Goal: Contribute content: Add original content to the website for others to see

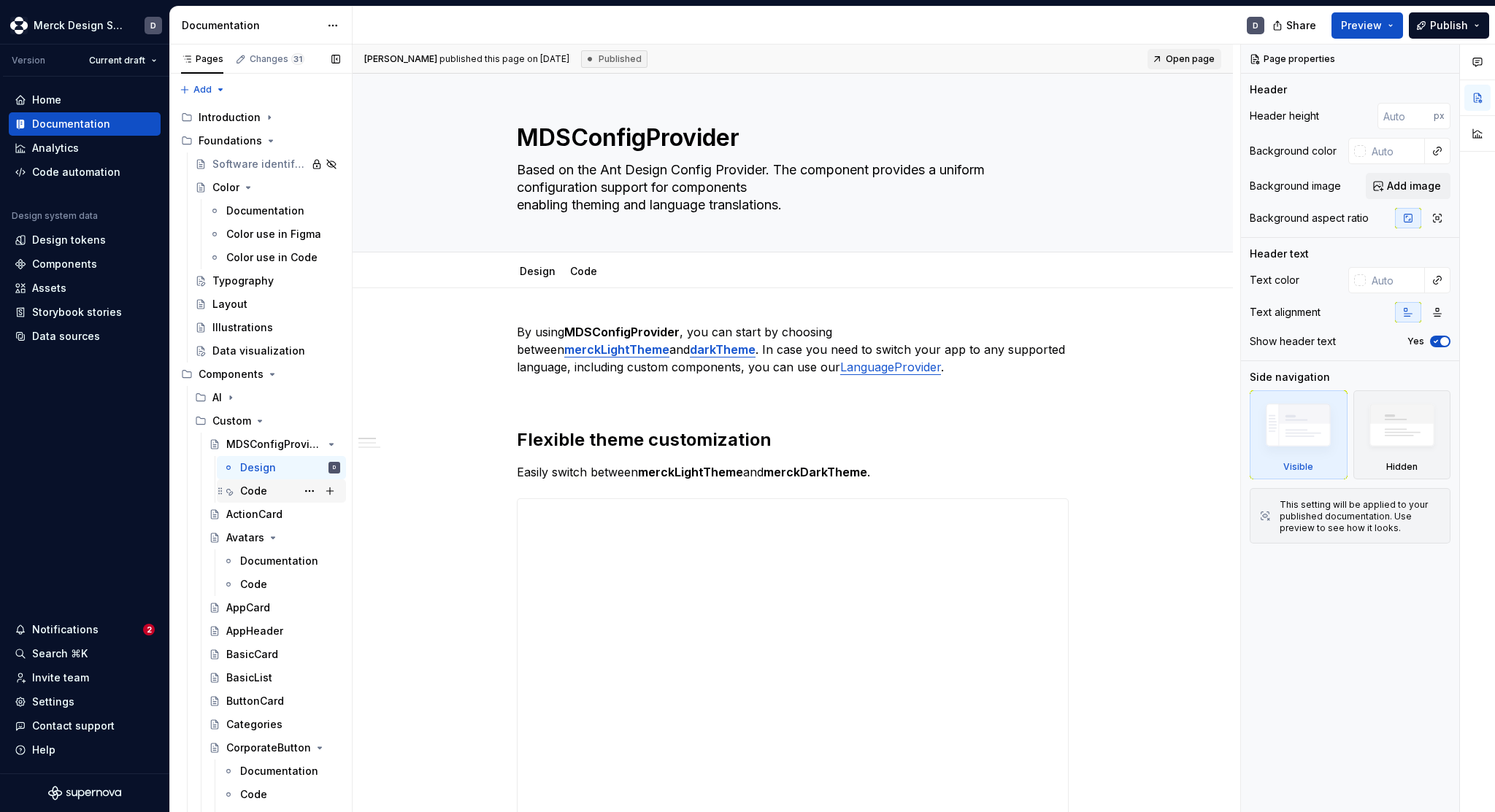
click at [249, 488] on div "Code" at bounding box center [254, 490] width 27 height 15
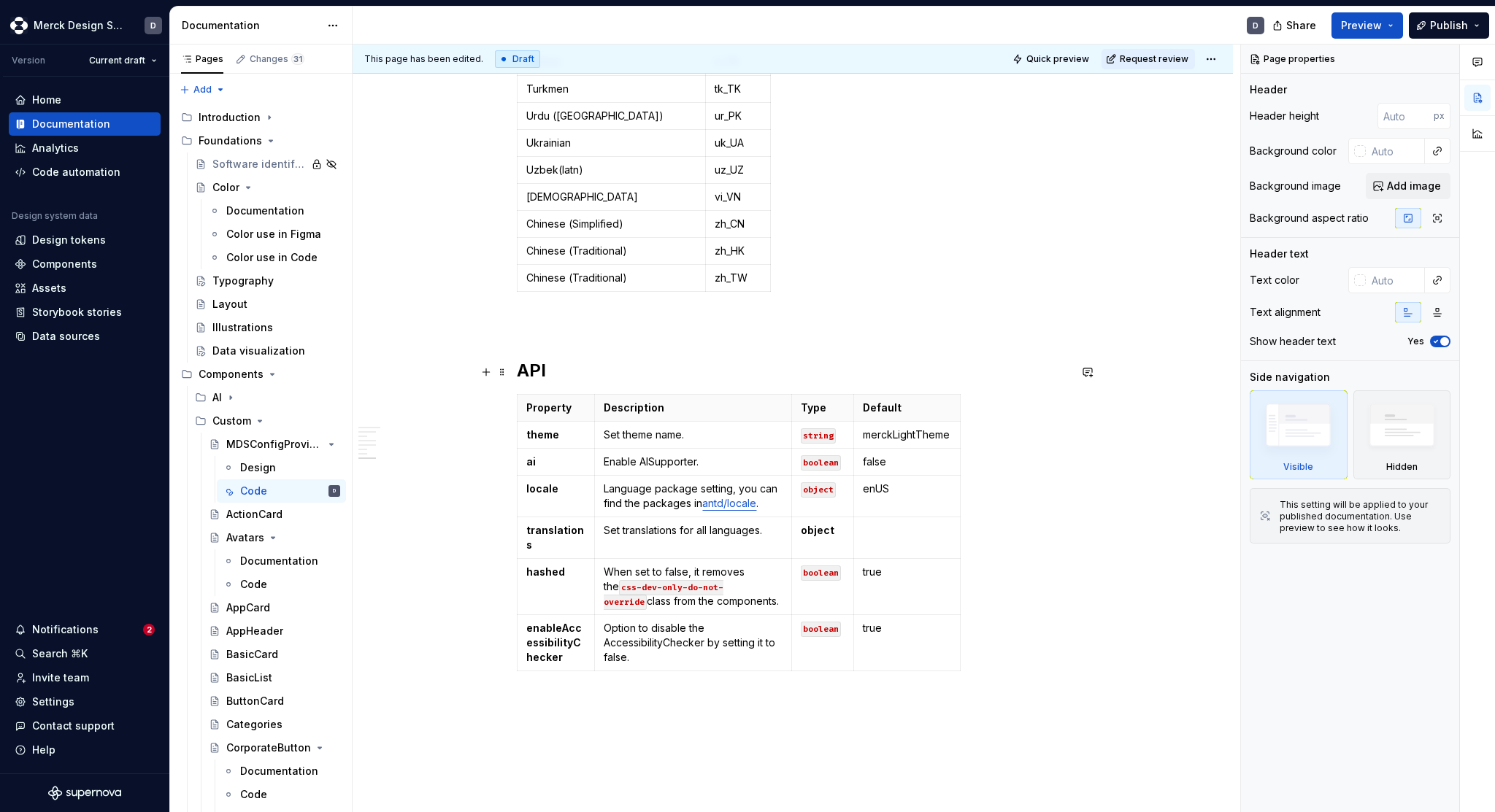
scroll to position [5076, 0]
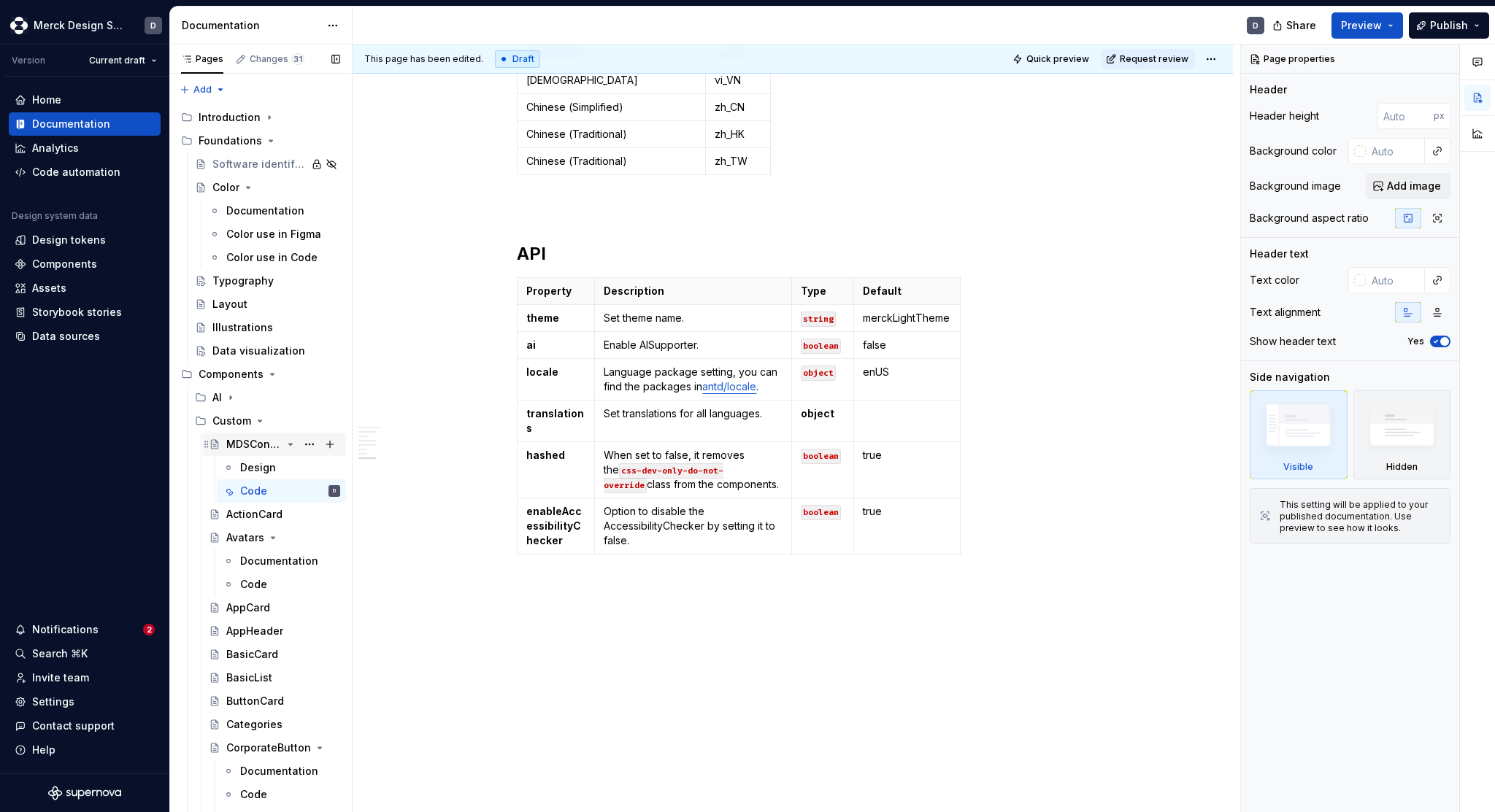
click at [294, 445] on icon "Page tree" at bounding box center [291, 445] width 12 height 12
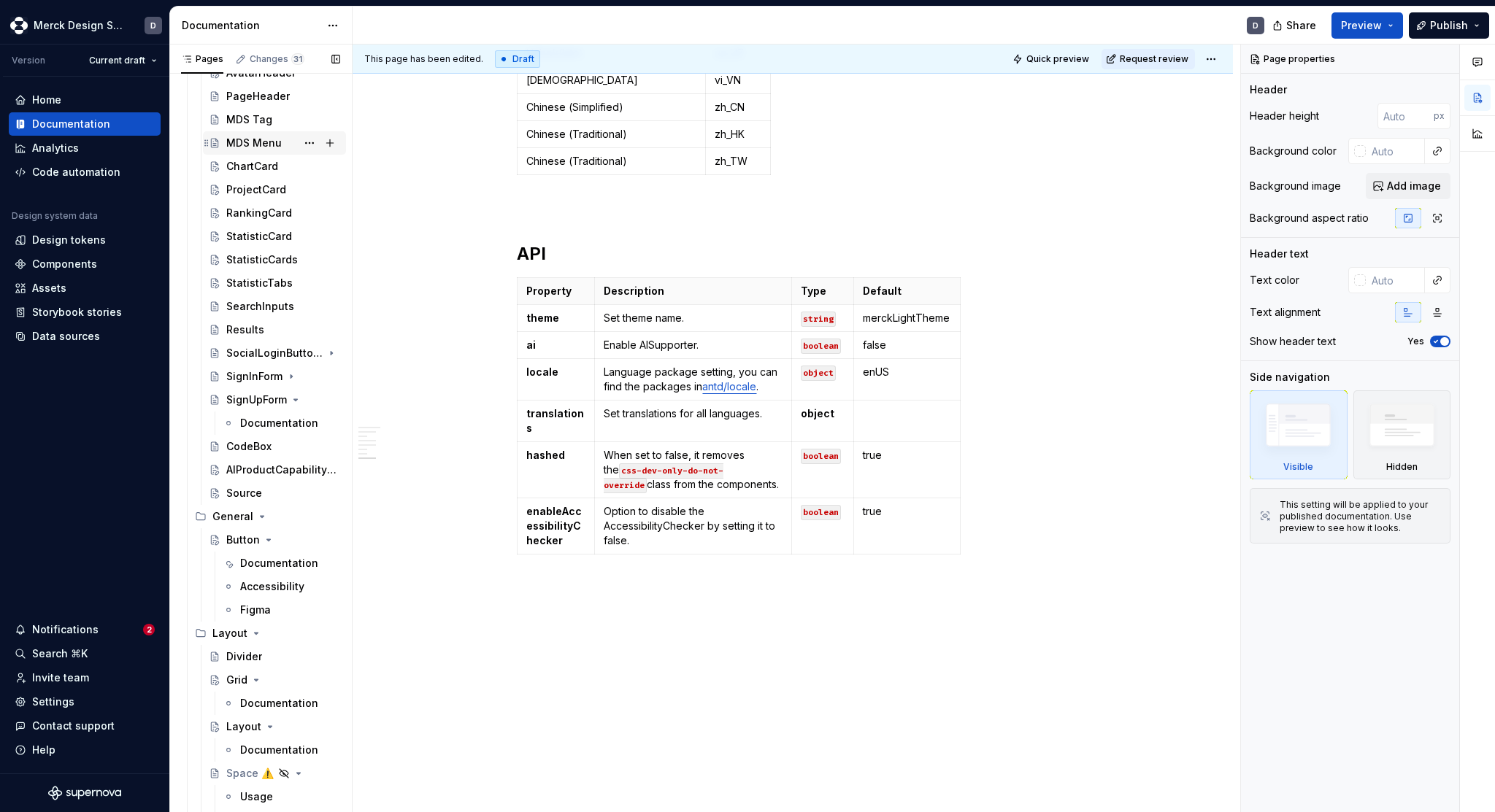
scroll to position [1202, 0]
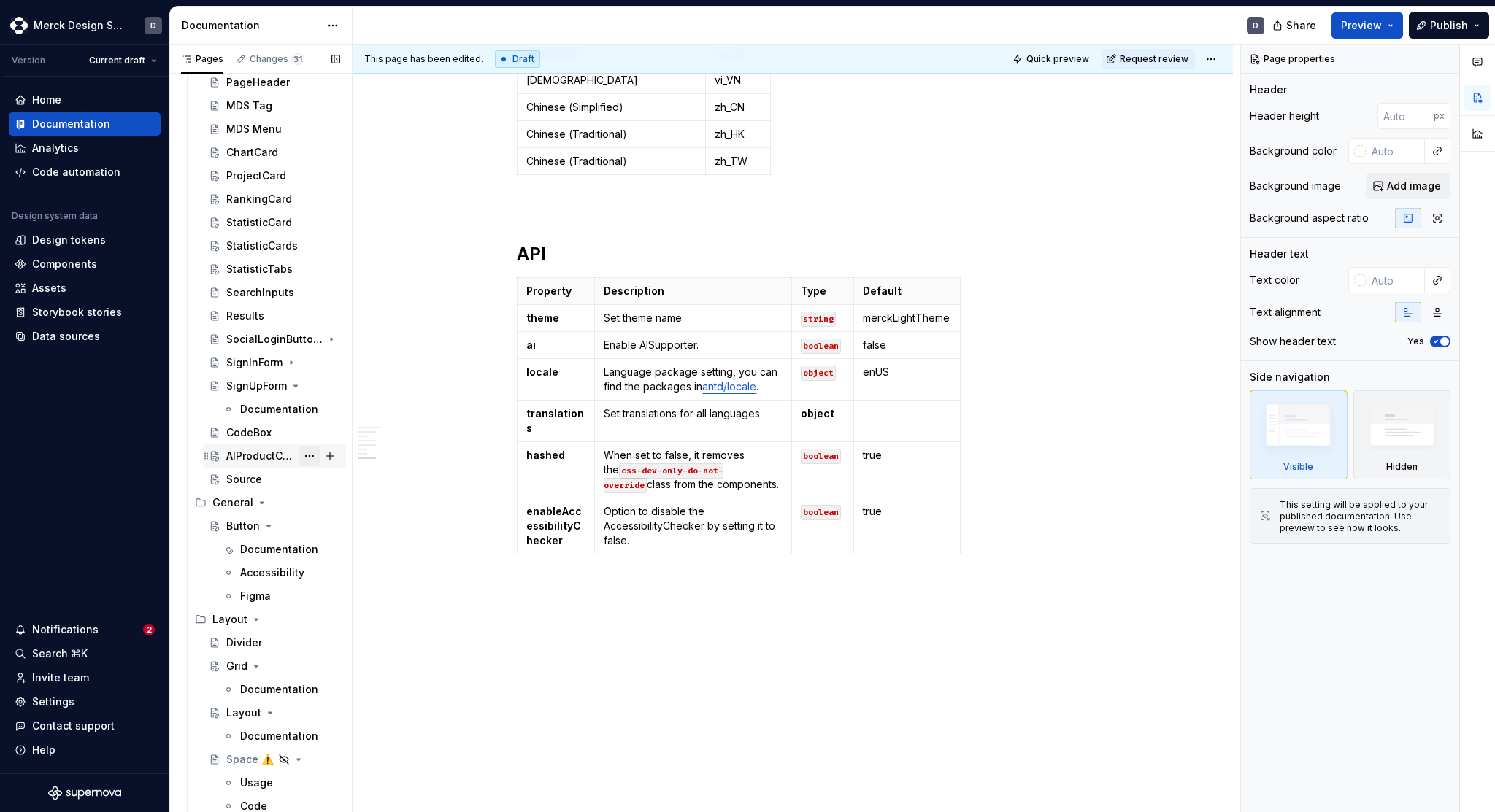
click at [309, 456] on button "Page tree" at bounding box center [309, 455] width 20 height 20
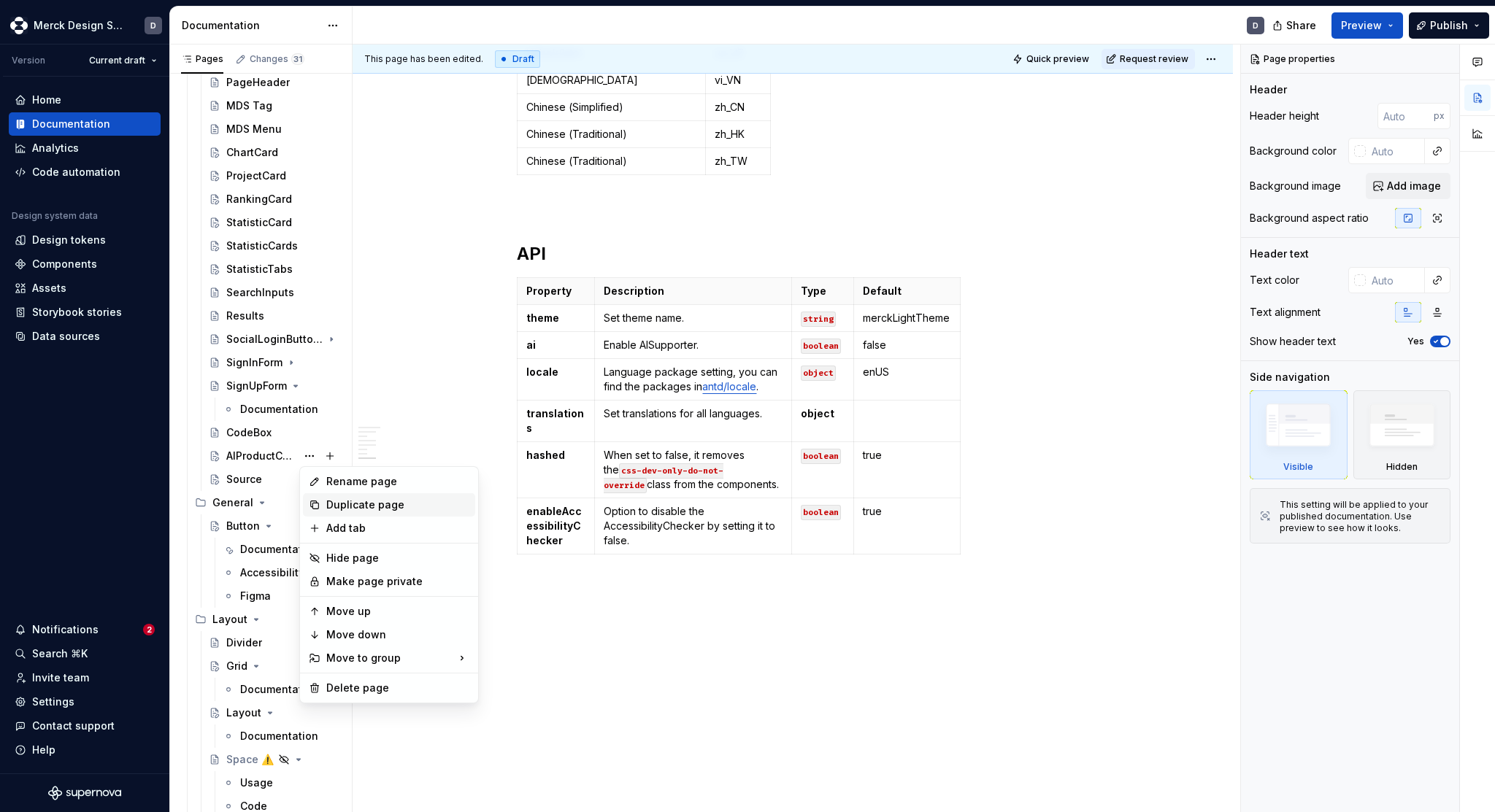
click at [361, 506] on div "Duplicate page" at bounding box center [398, 504] width 143 height 15
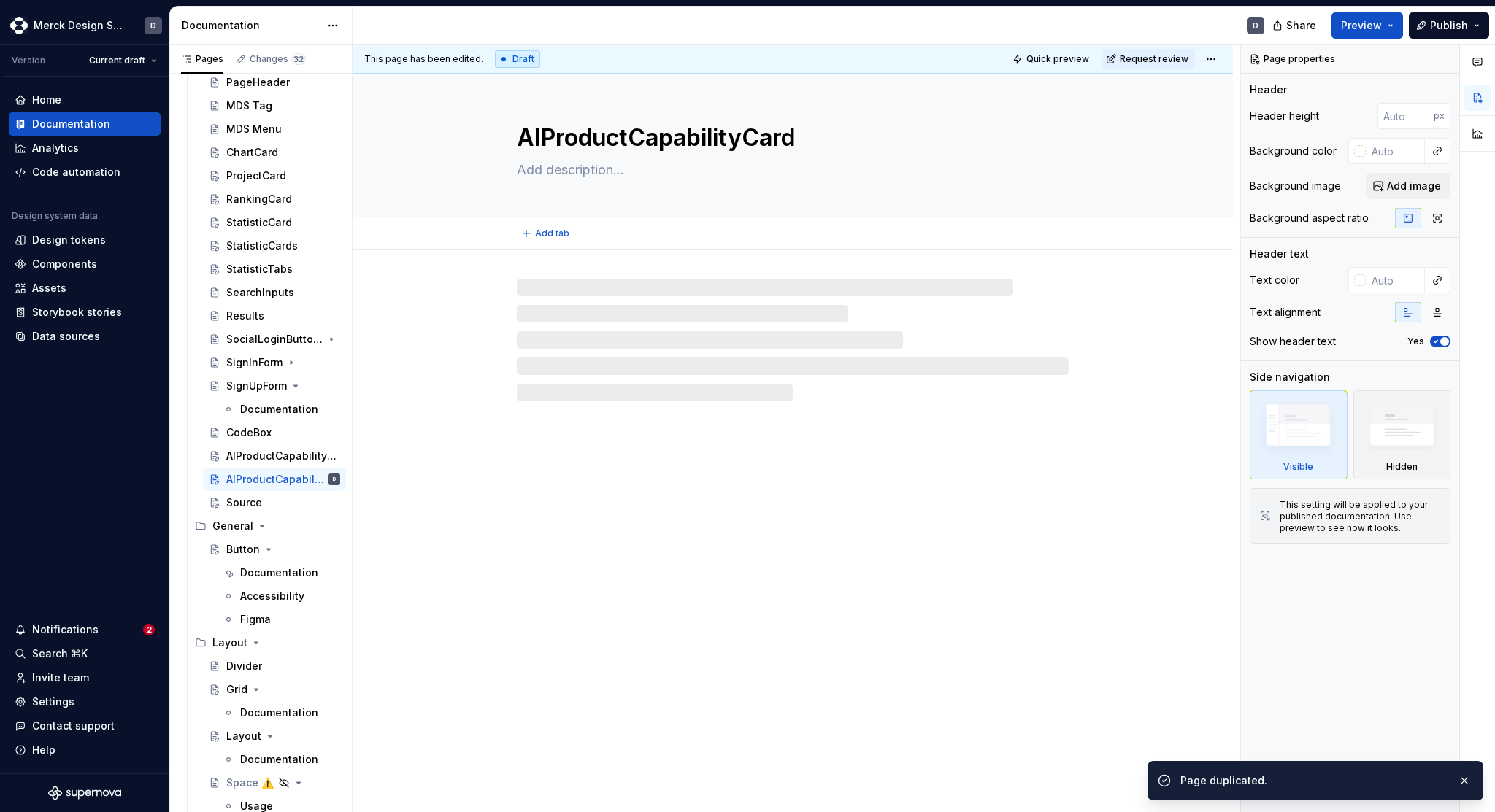
click at [625, 136] on textarea "AIProductCapabilityCard" at bounding box center [790, 137] width 552 height 35
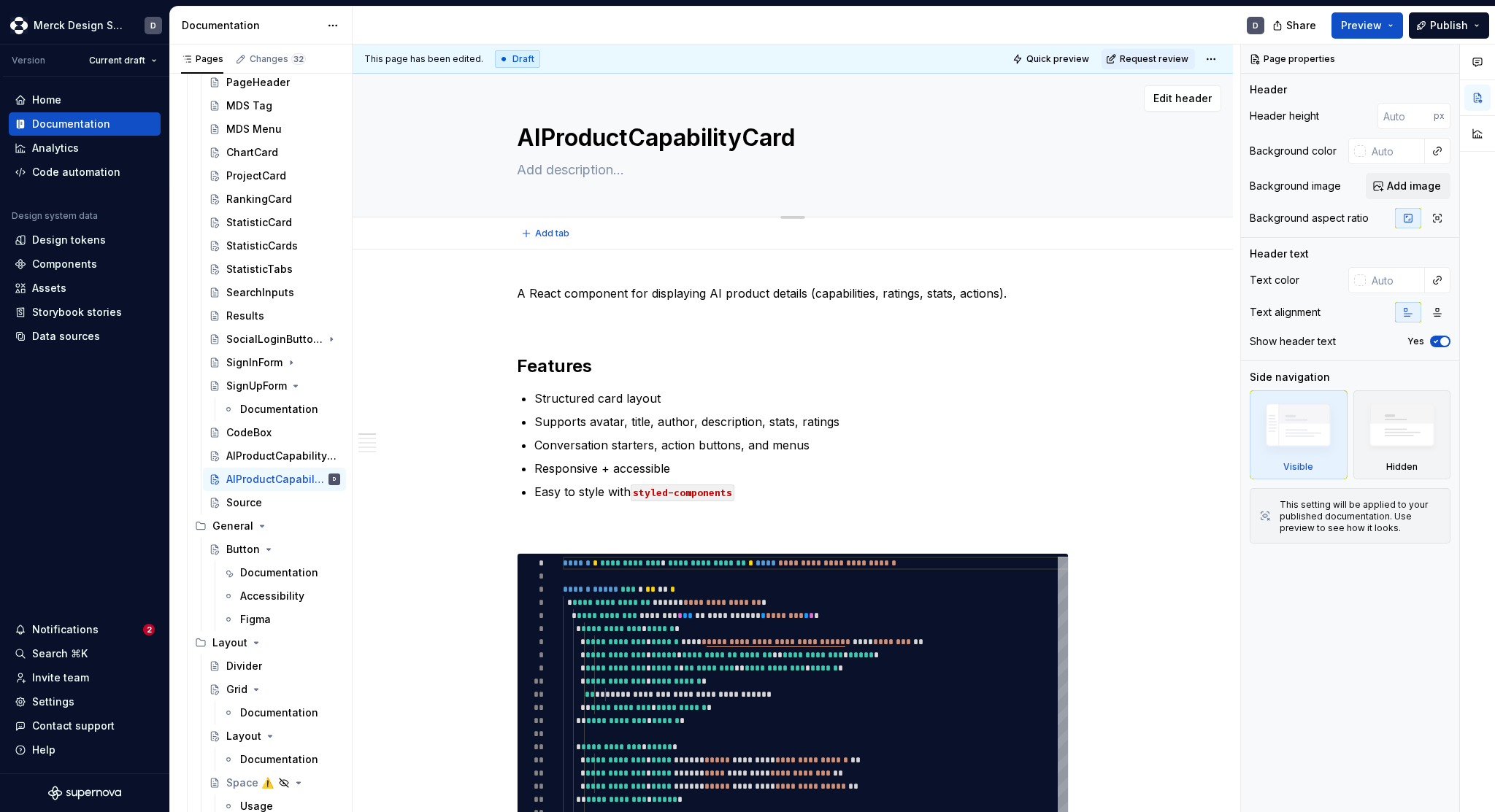
click at [622, 140] on textarea "AIProductCapabilityCard" at bounding box center [790, 137] width 552 height 35
type textarea "*"
type textarea "S"
type textarea "*"
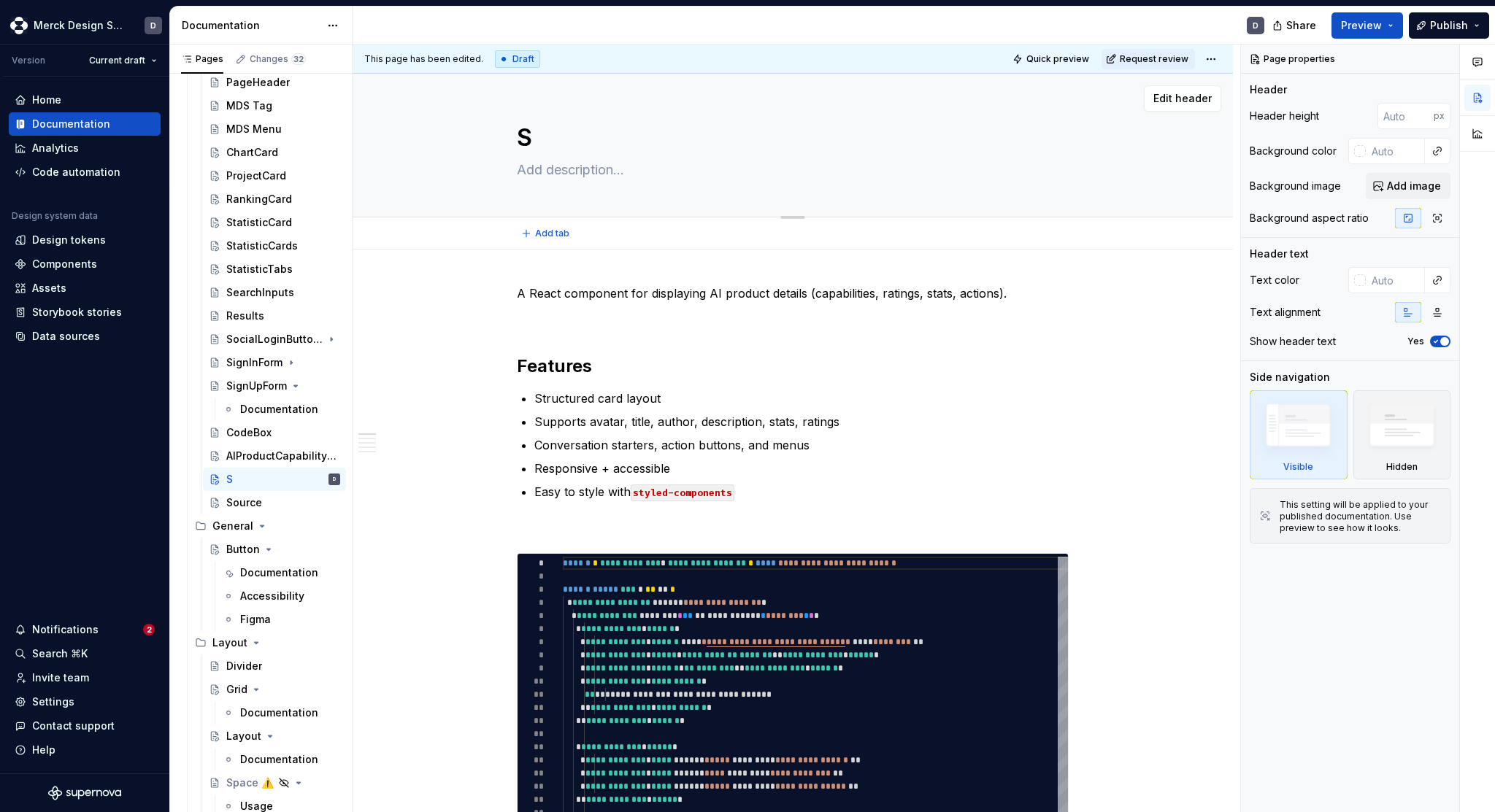
type textarea "Sp"
type textarea "*"
type textarea "Spi"
type textarea "*"
type textarea "Sp"
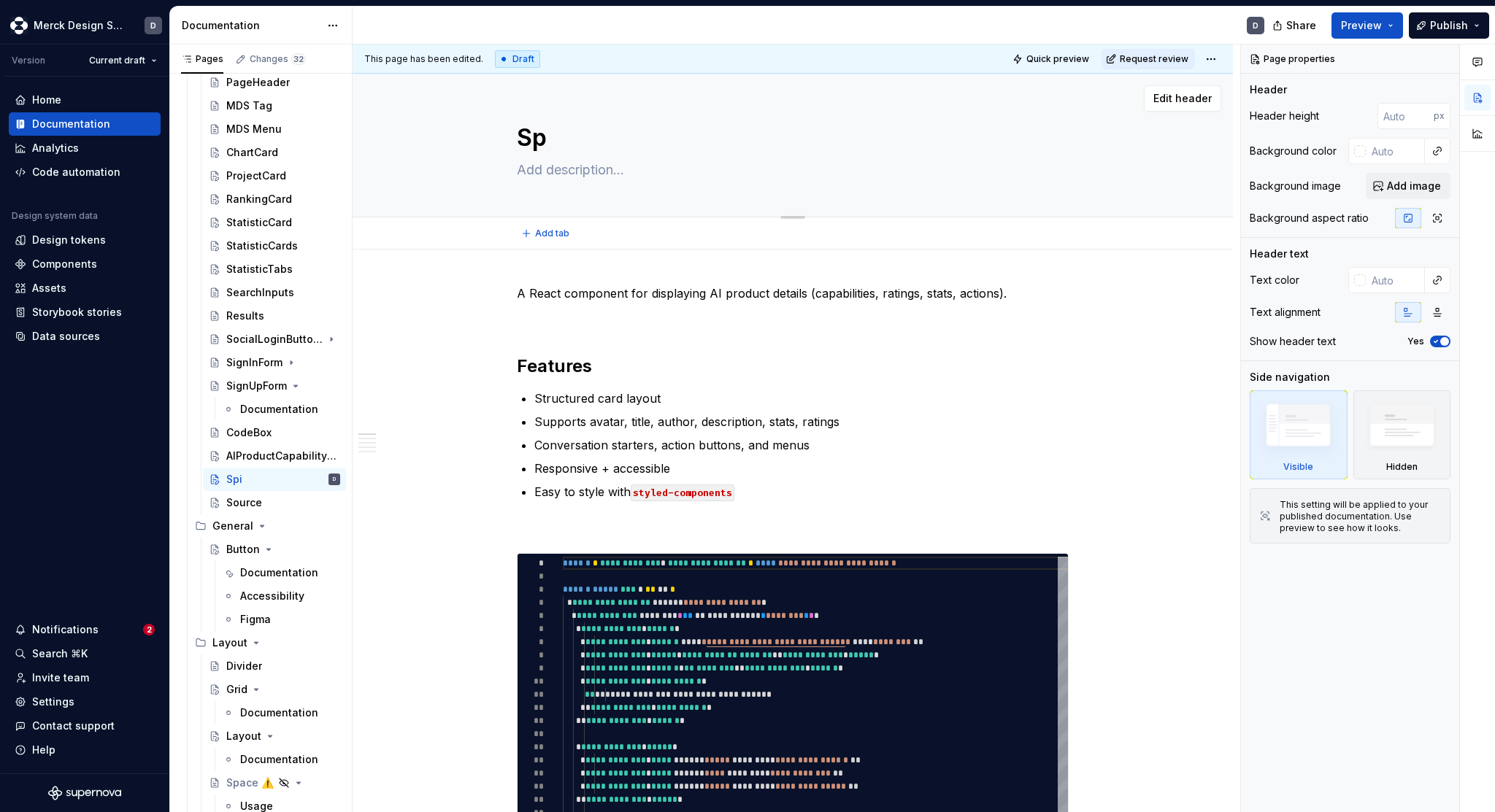
type textarea "*"
type textarea "S"
type textarea "*"
type textarea "So"
type textarea "*"
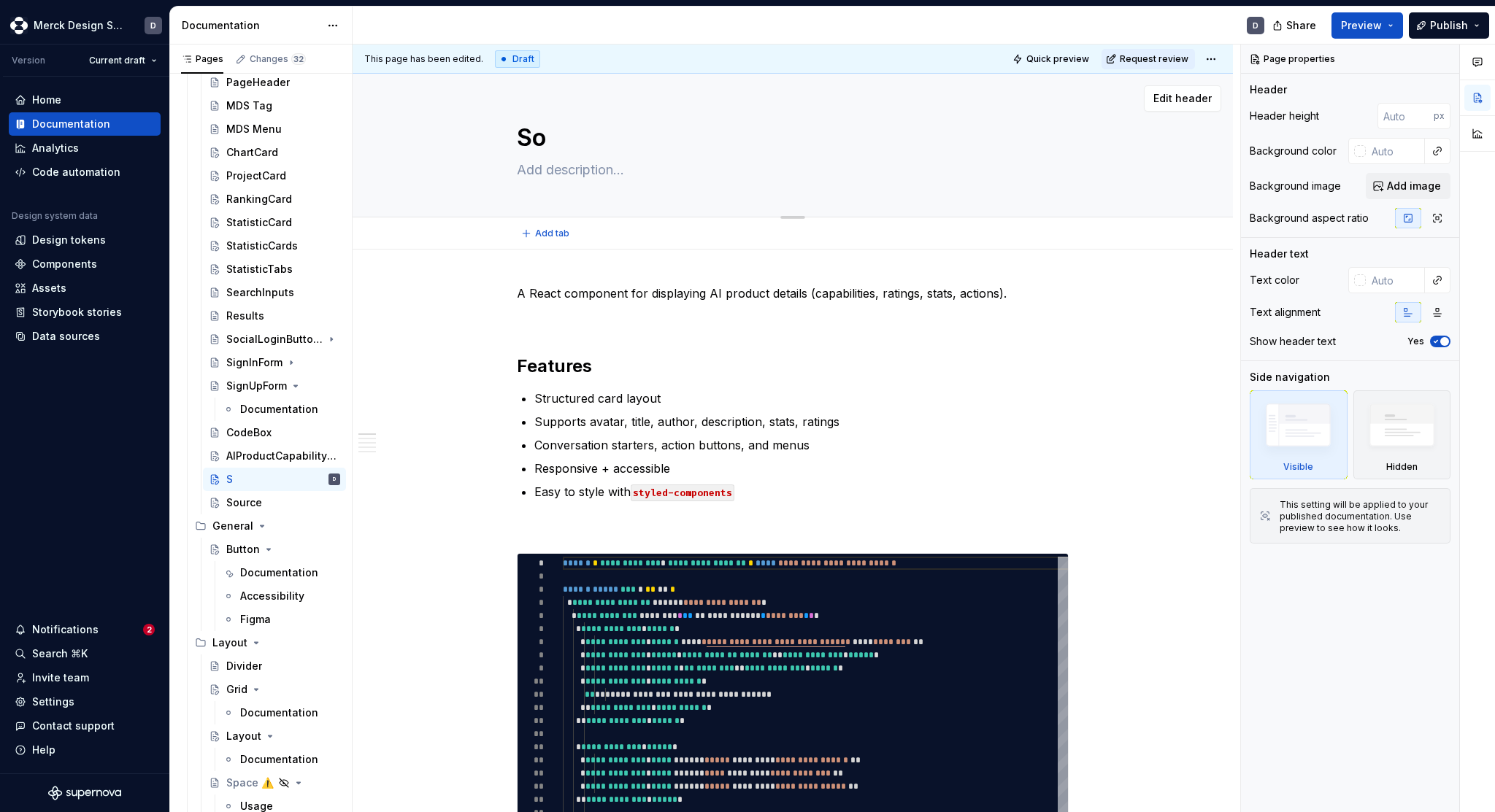
type textarea "Sou"
type textarea "*"
type textarea "Sour"
type textarea "*"
type textarea "Sourc"
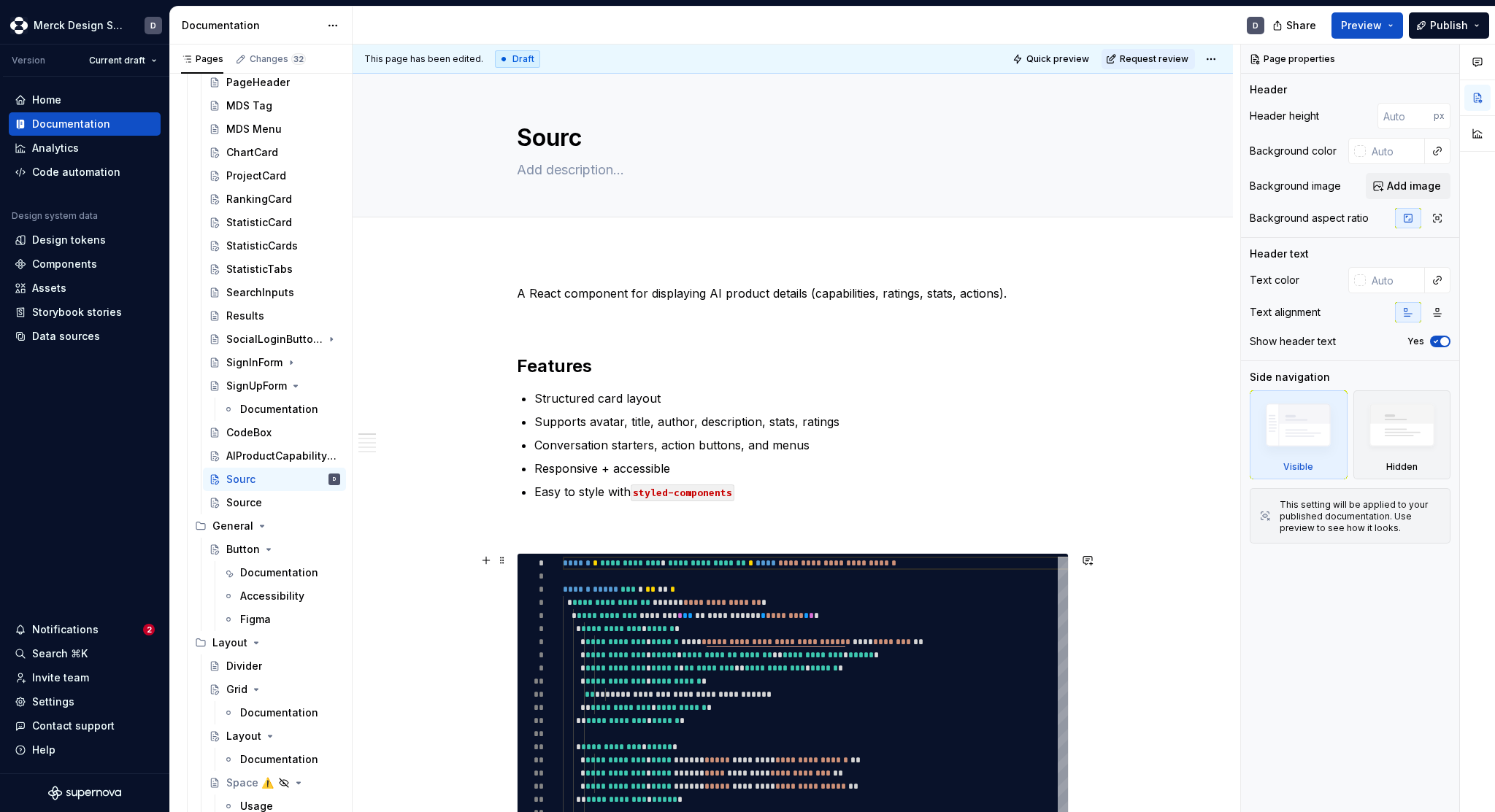
type textarea "*"
type textarea "Sourc"
click at [312, 480] on button "Page tree" at bounding box center [309, 479] width 20 height 20
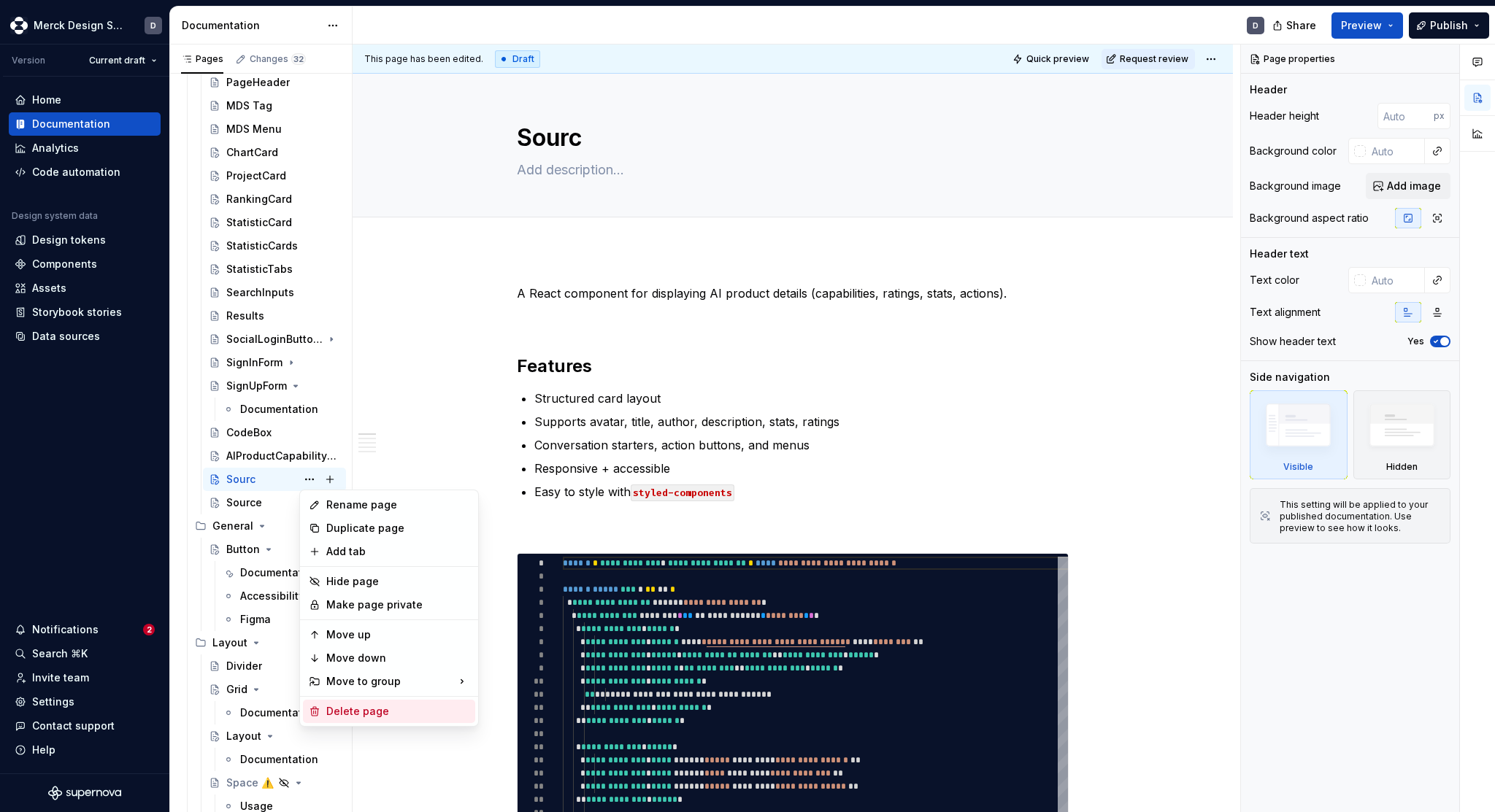
click at [331, 712] on div "Delete page" at bounding box center [398, 711] width 143 height 15
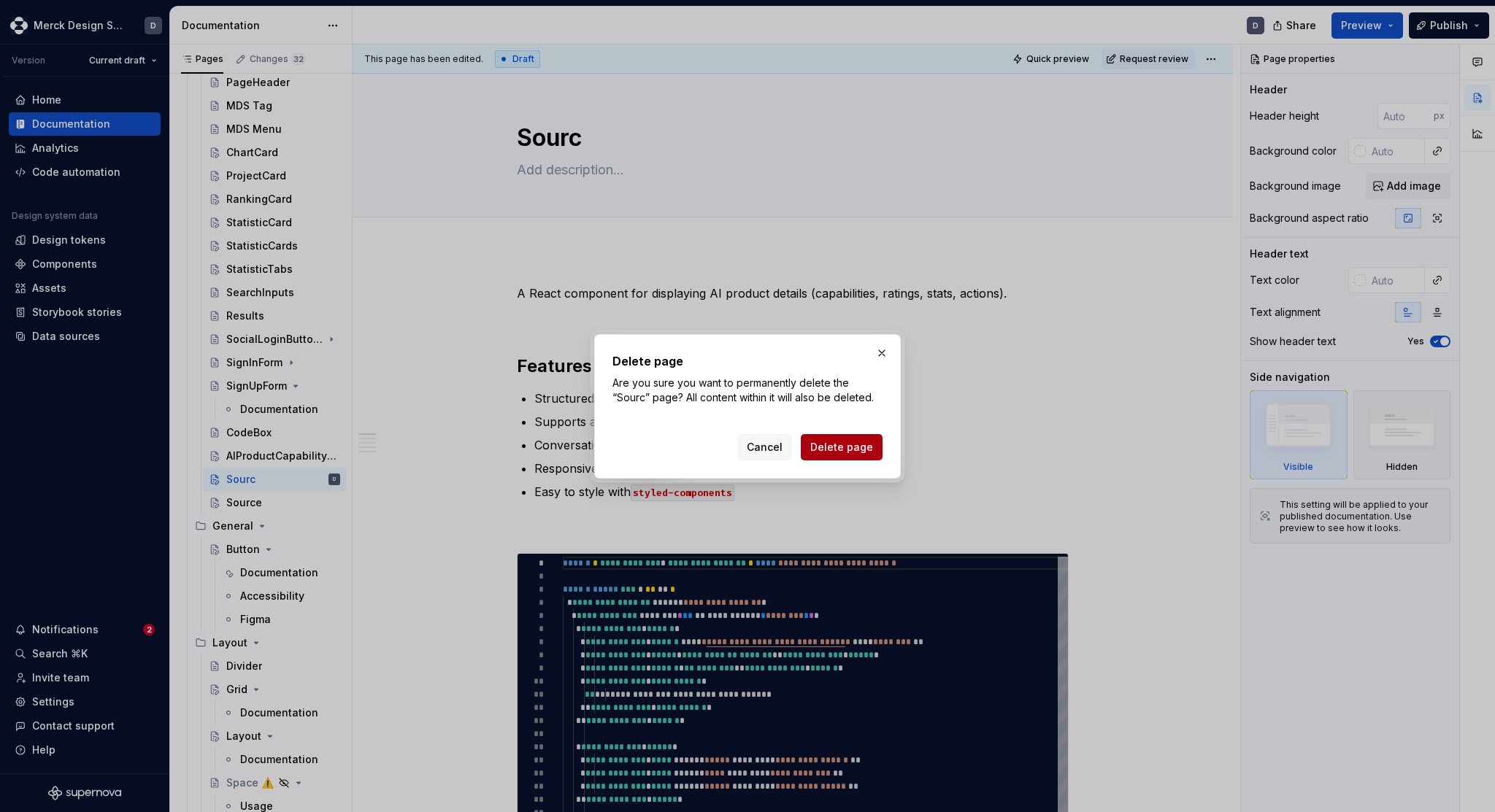
click at [843, 445] on span "Delete page" at bounding box center [842, 446] width 62 height 15
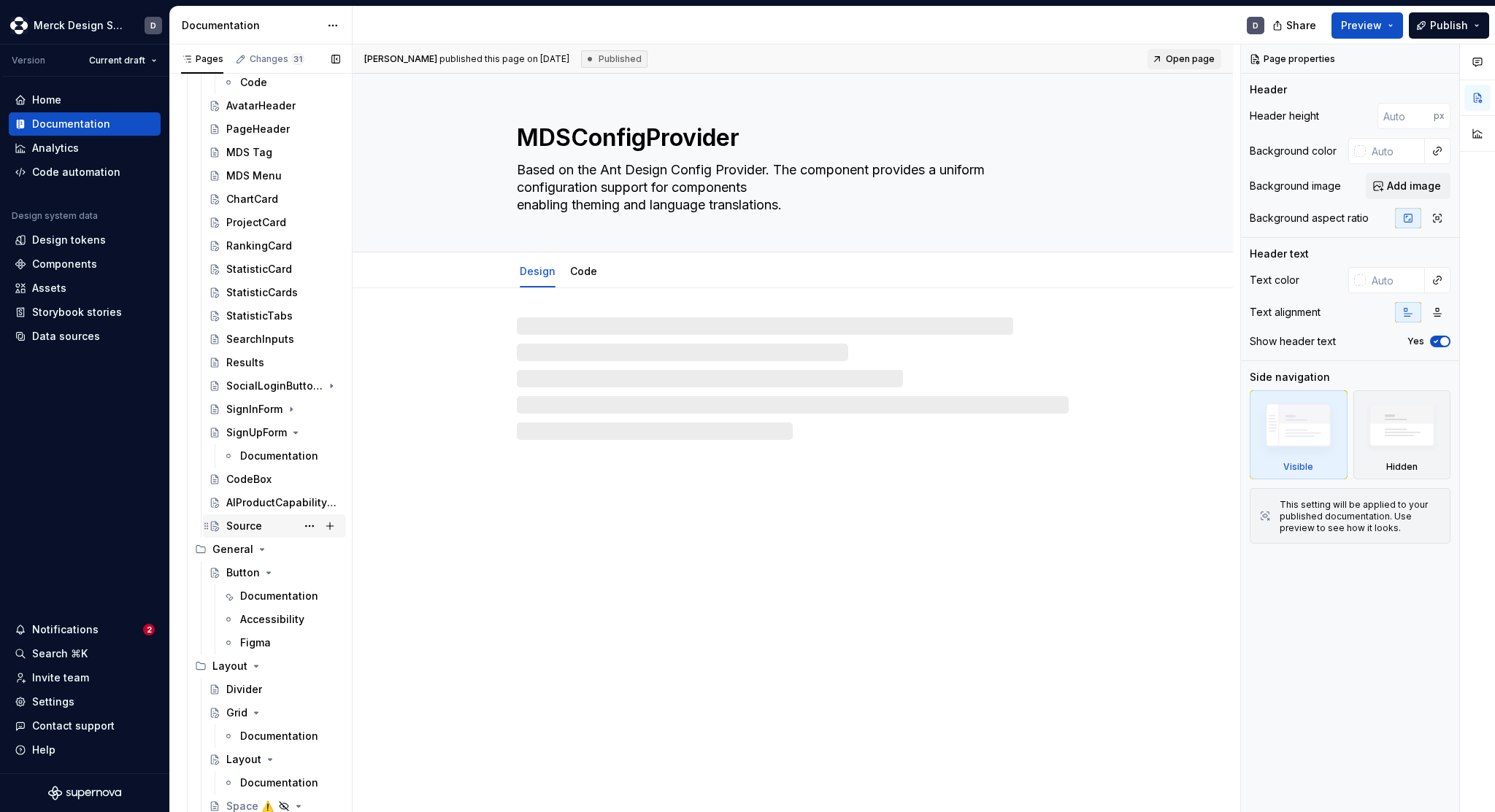
scroll to position [1249, 0]
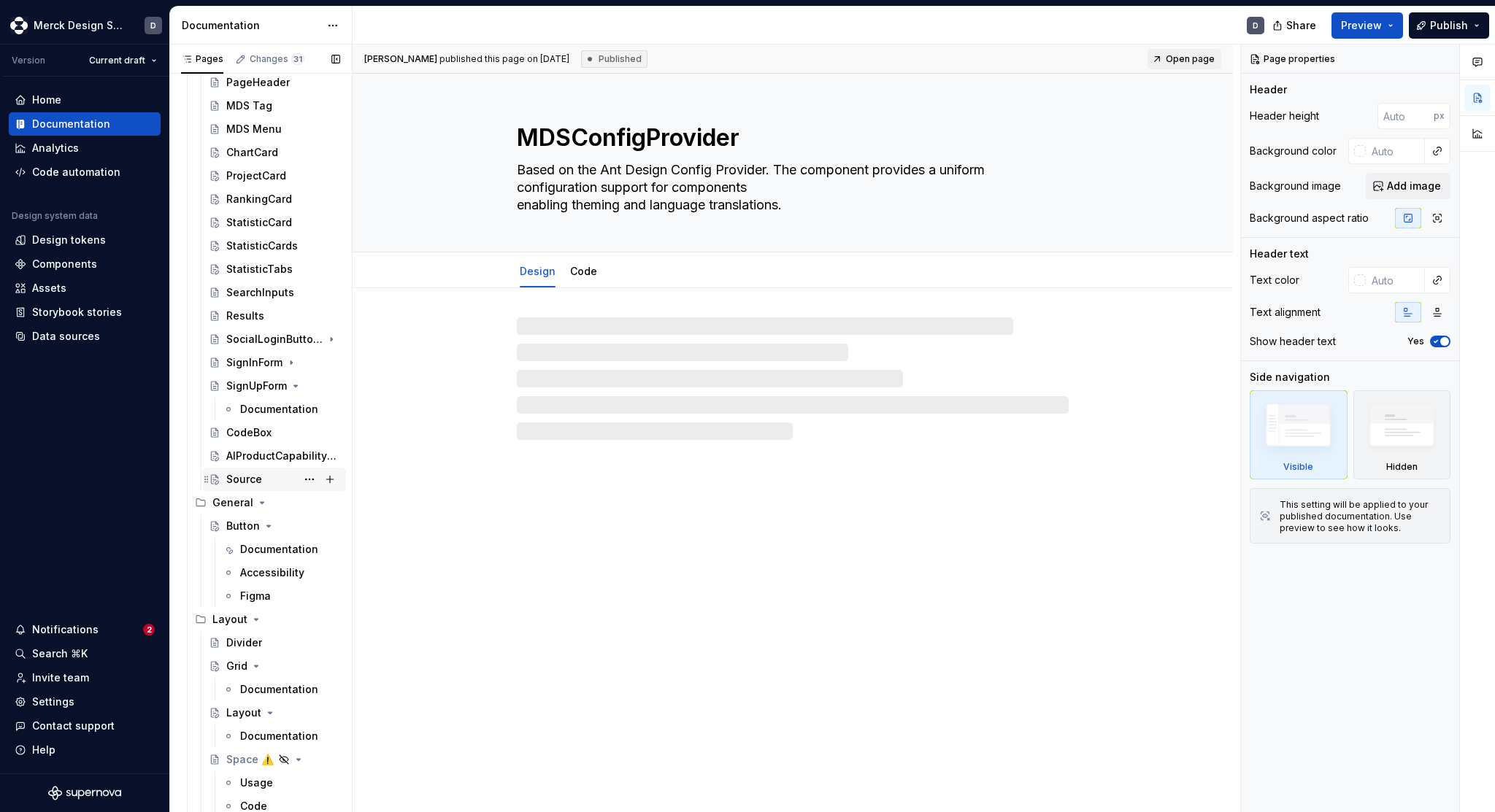
click at [234, 484] on div "Source" at bounding box center [244, 479] width 36 height 15
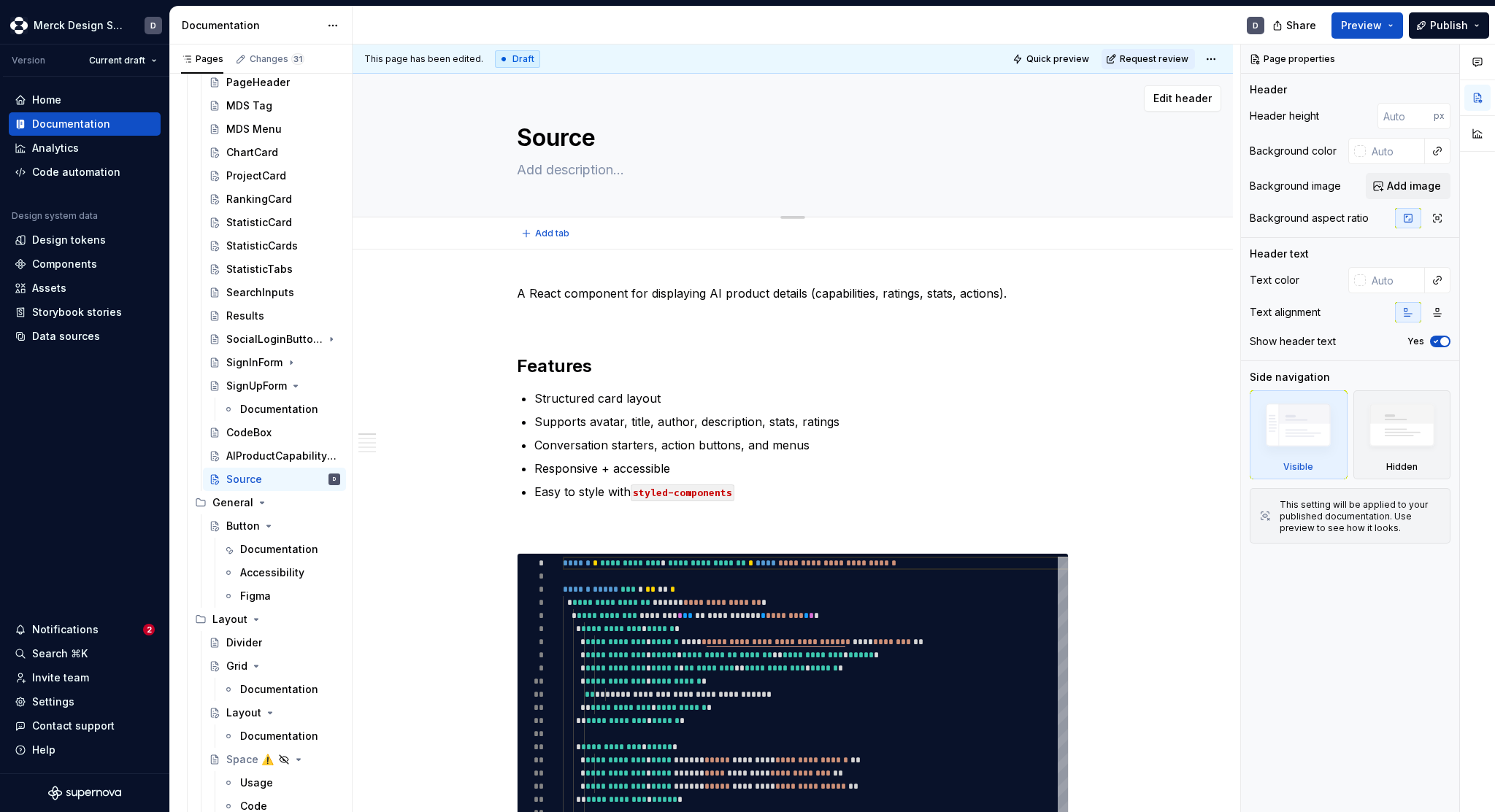
click at [601, 142] on textarea "Source" at bounding box center [790, 137] width 552 height 35
type textarea "*"
click at [593, 134] on textarea "Source" at bounding box center [790, 137] width 552 height 35
click at [606, 139] on textarea "Source" at bounding box center [790, 137] width 552 height 35
type textarea "Sources"
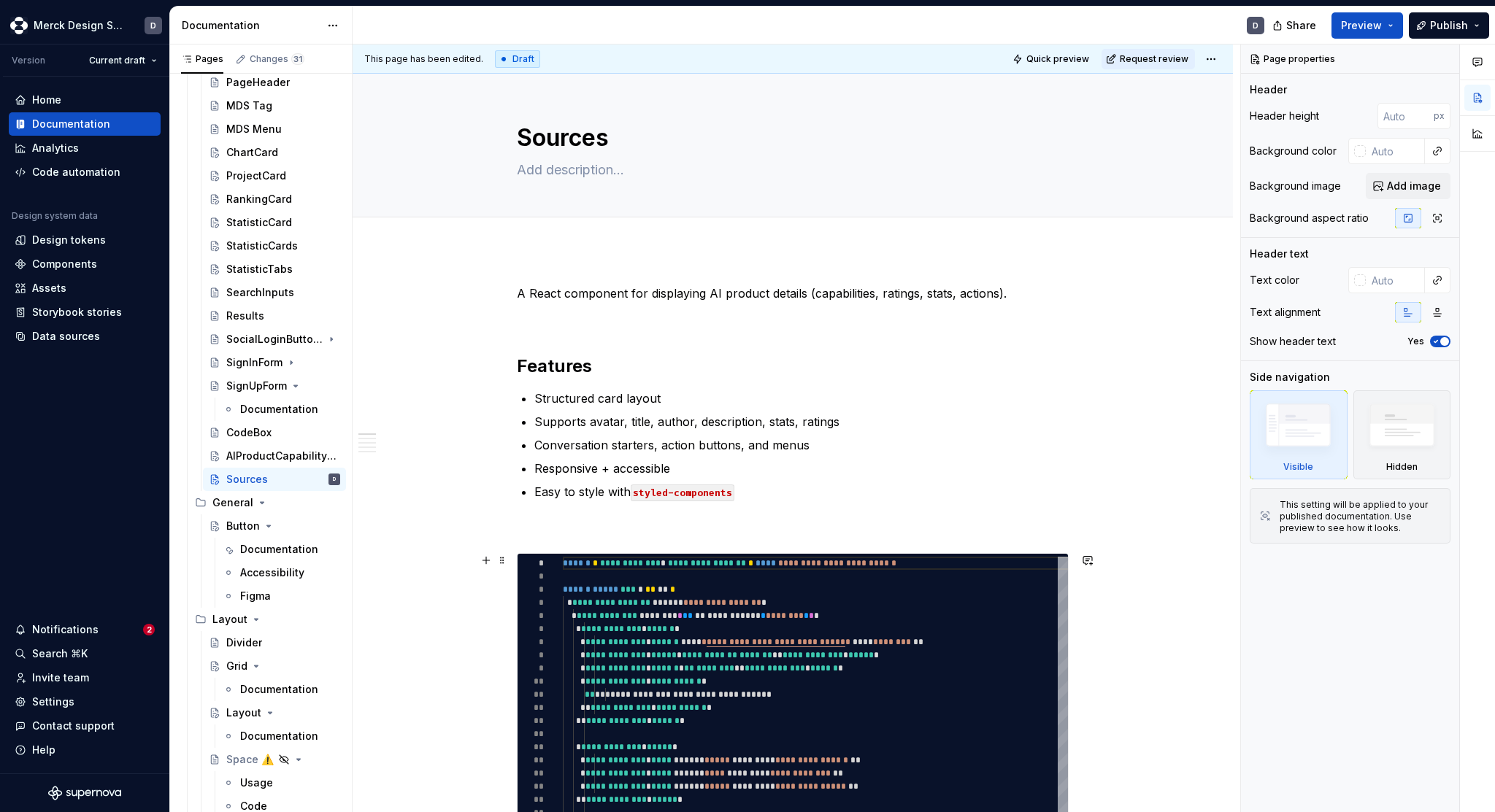
type textarea "*"
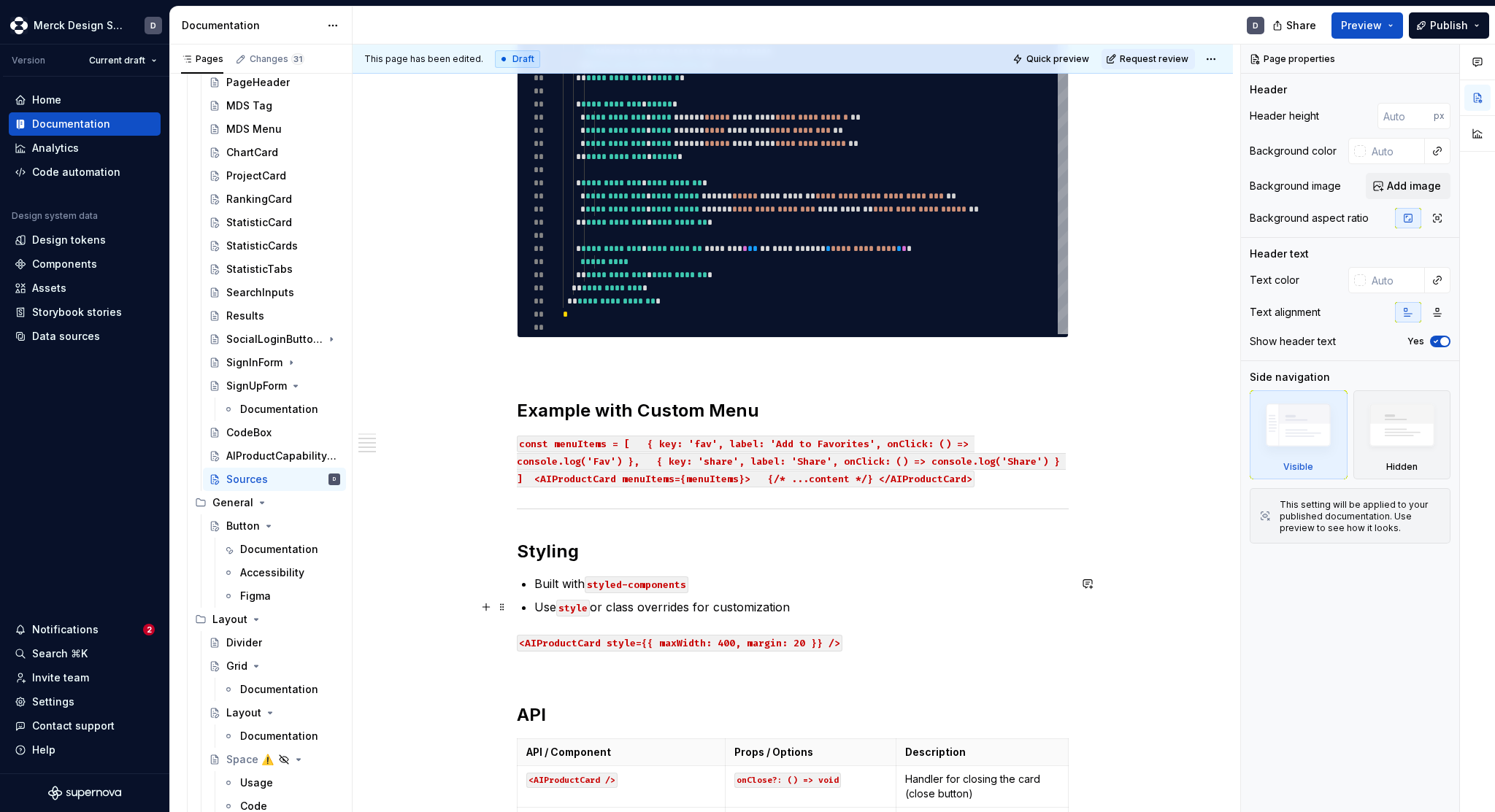
scroll to position [639, 0]
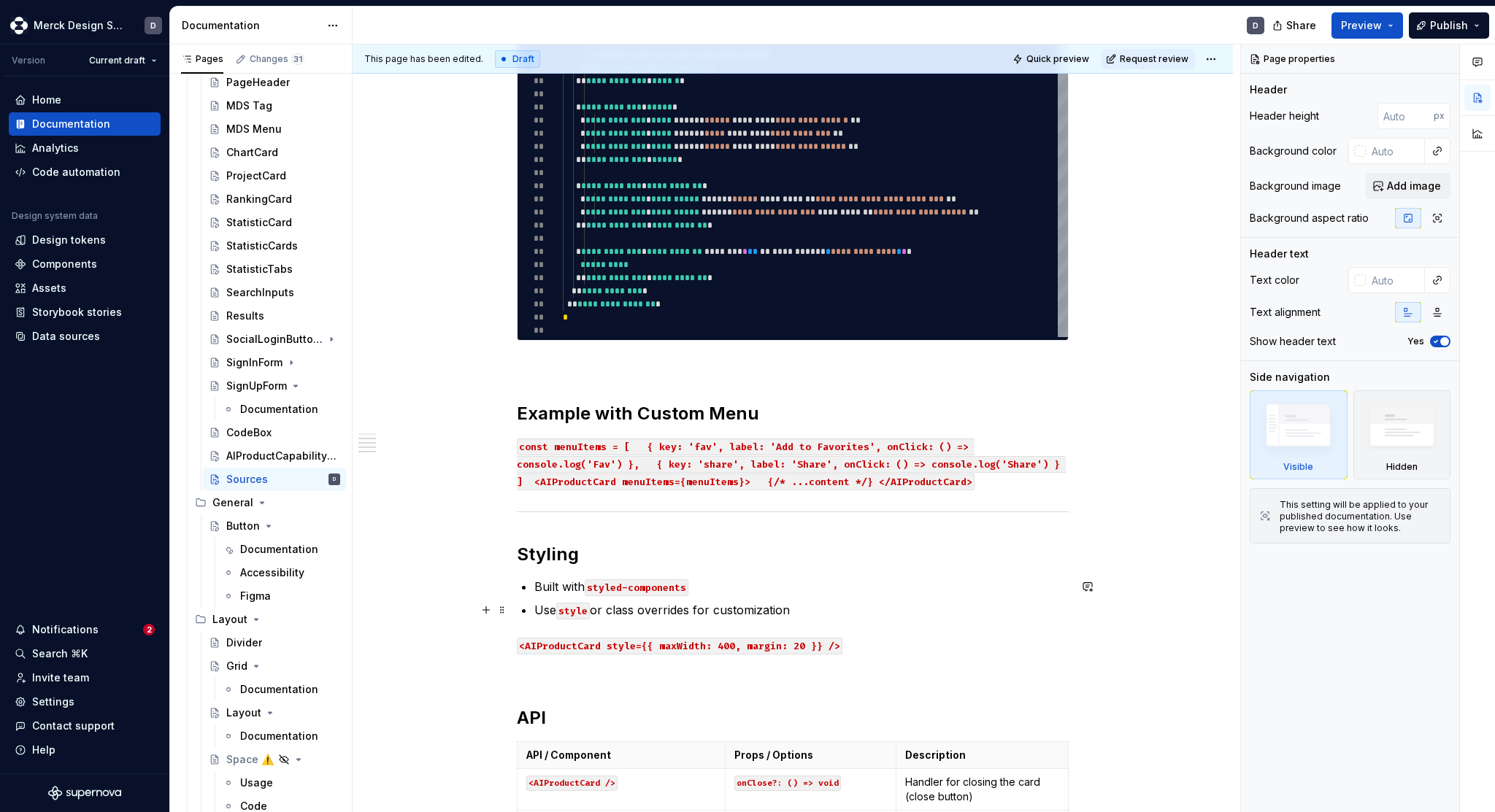
type textarea "Sources"
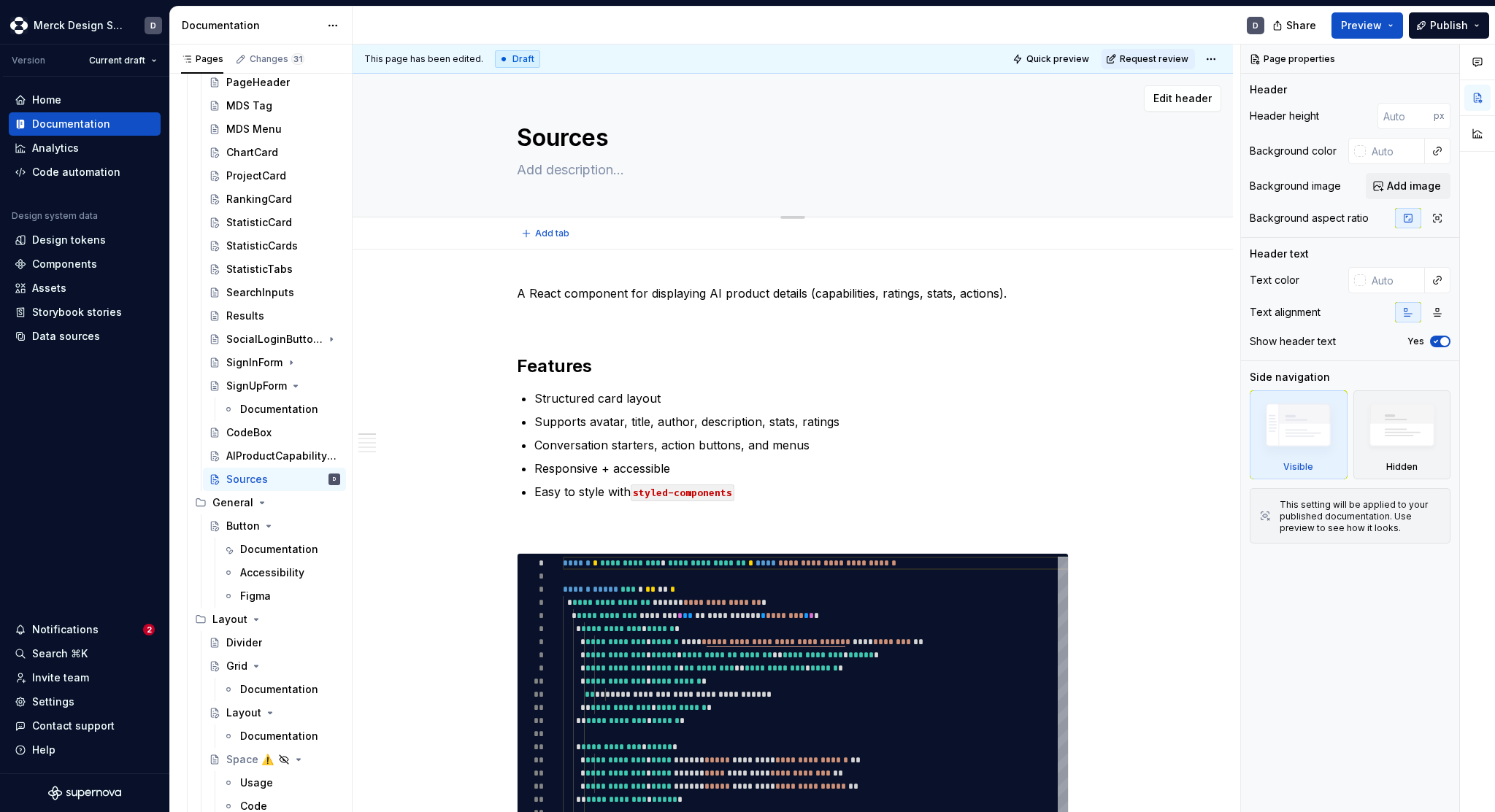
click at [835, 198] on div "Sources" at bounding box center [793, 145] width 552 height 143
click at [695, 88] on div "Edit header" at bounding box center [786, 98] width 869 height 26
click at [964, 26] on div "D" at bounding box center [813, 25] width 924 height 38
type textarea "*"
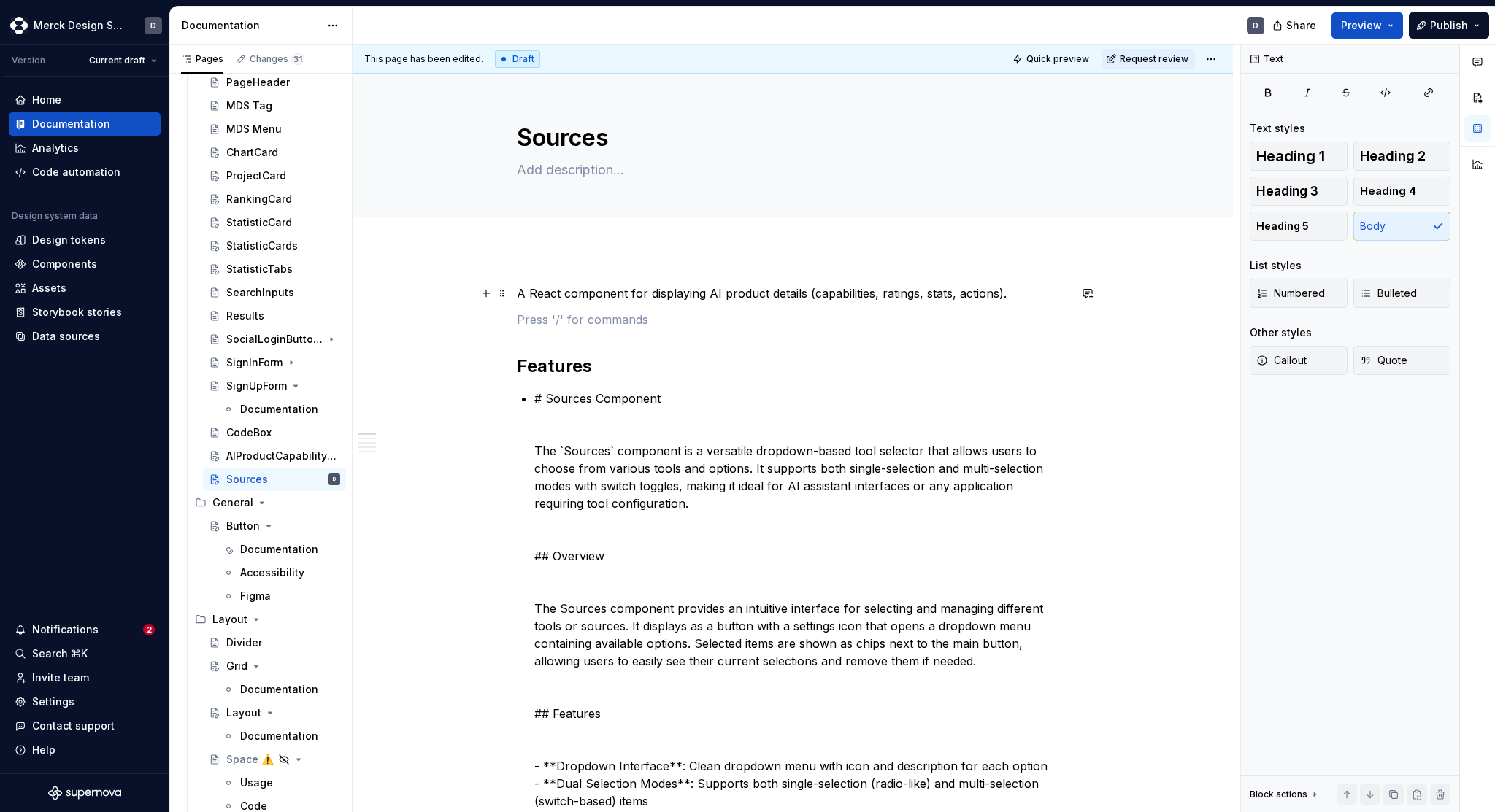
click at [572, 291] on p "A React component for displaying AI product details (capabilities, ratings, sta…" at bounding box center [793, 293] width 552 height 18
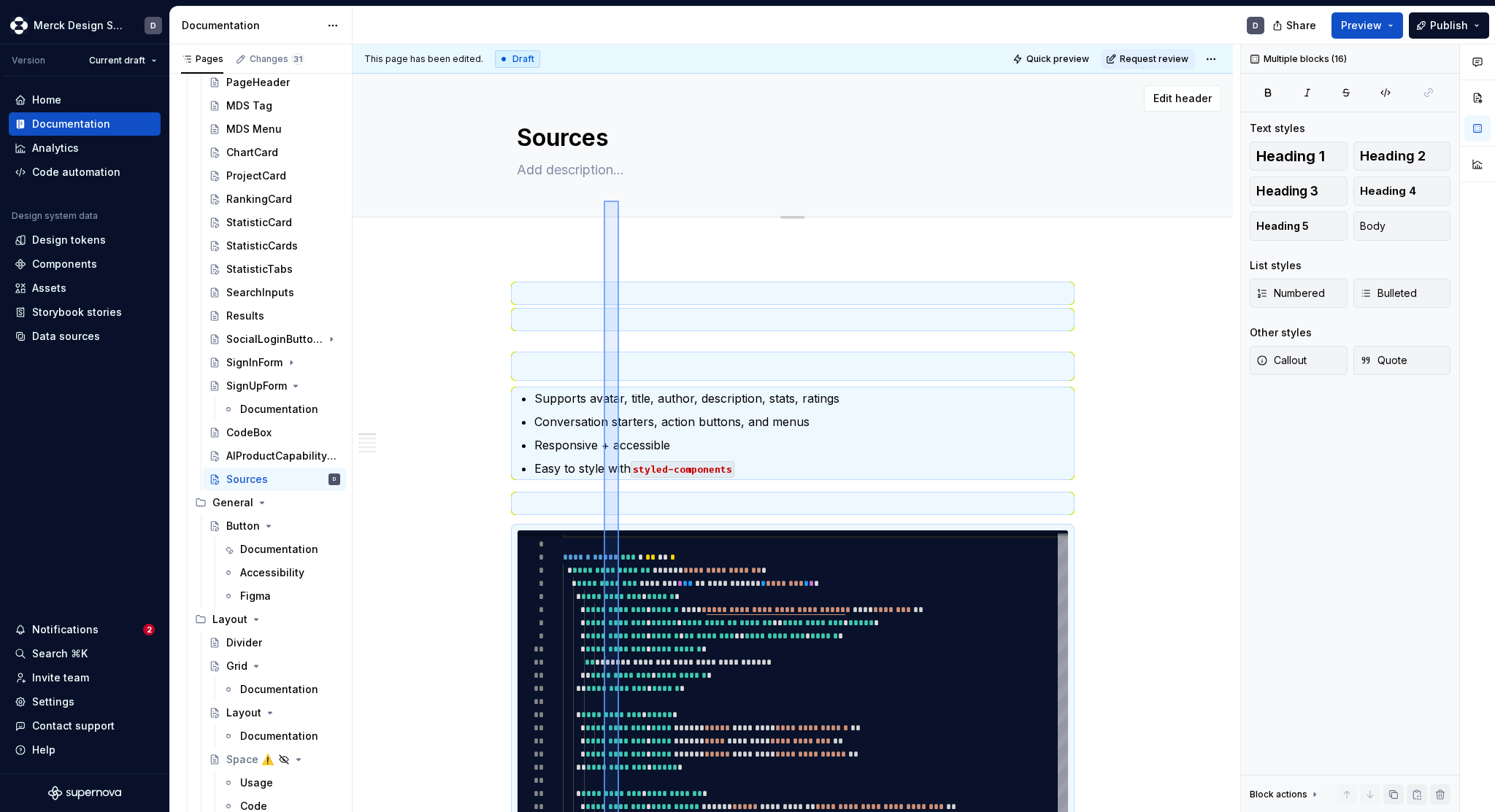
drag, startPoint x: 619, startPoint y: 584, endPoint x: 603, endPoint y: 199, distance: 385.3
click at [603, 199] on div "**********" at bounding box center [796, 429] width 887 height 768
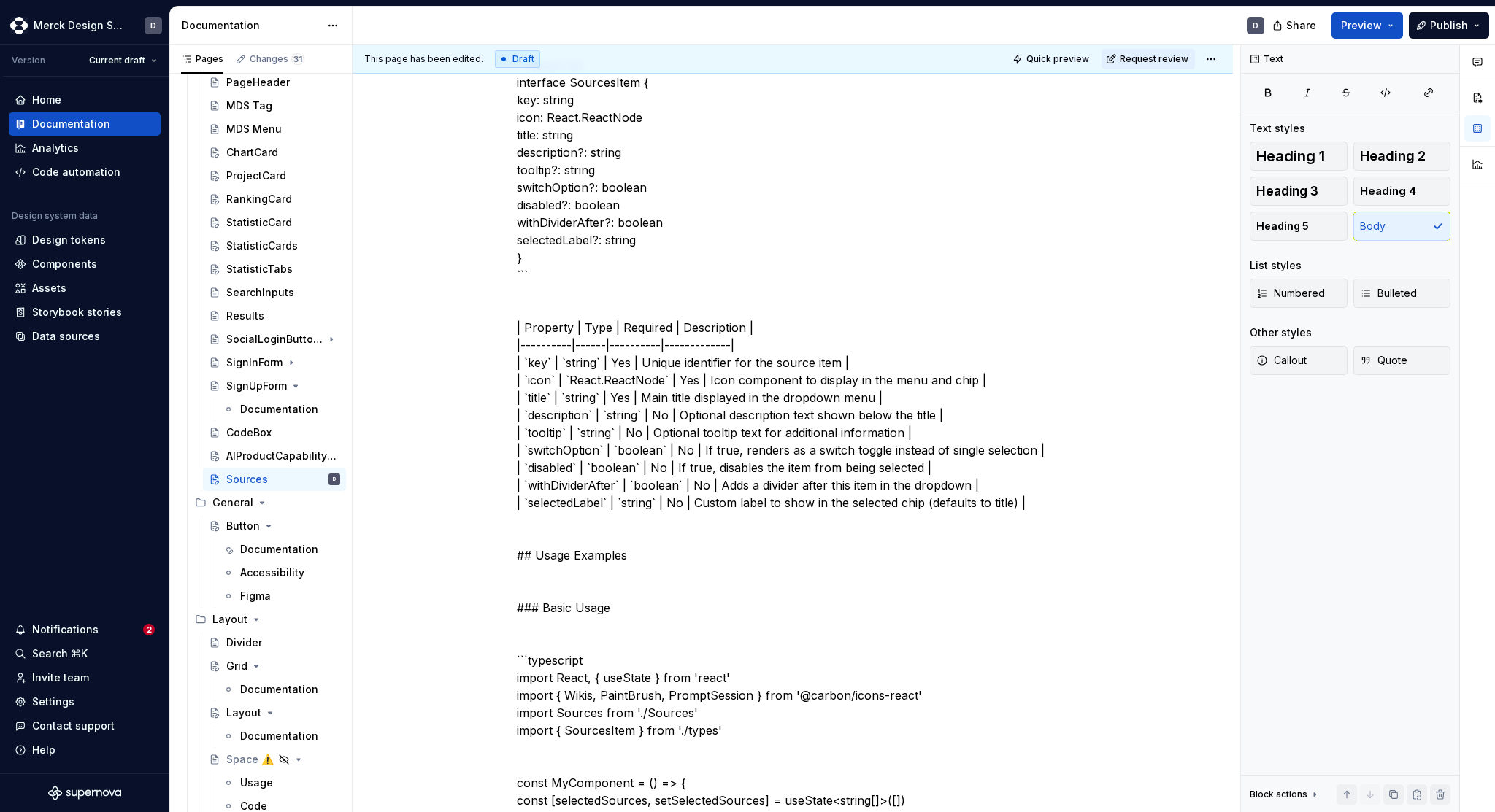
scroll to position [1435, 0]
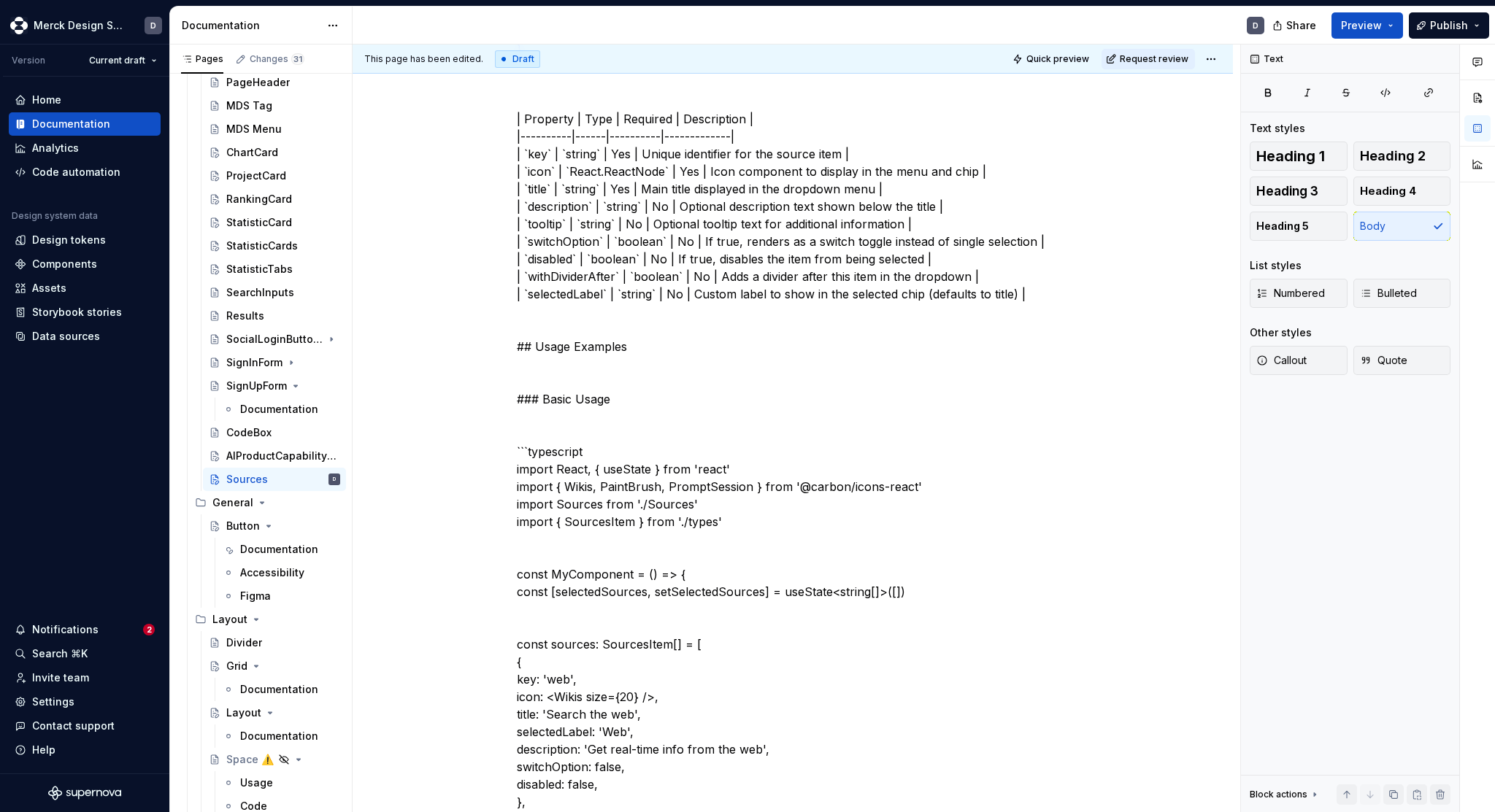
type textarea "*"
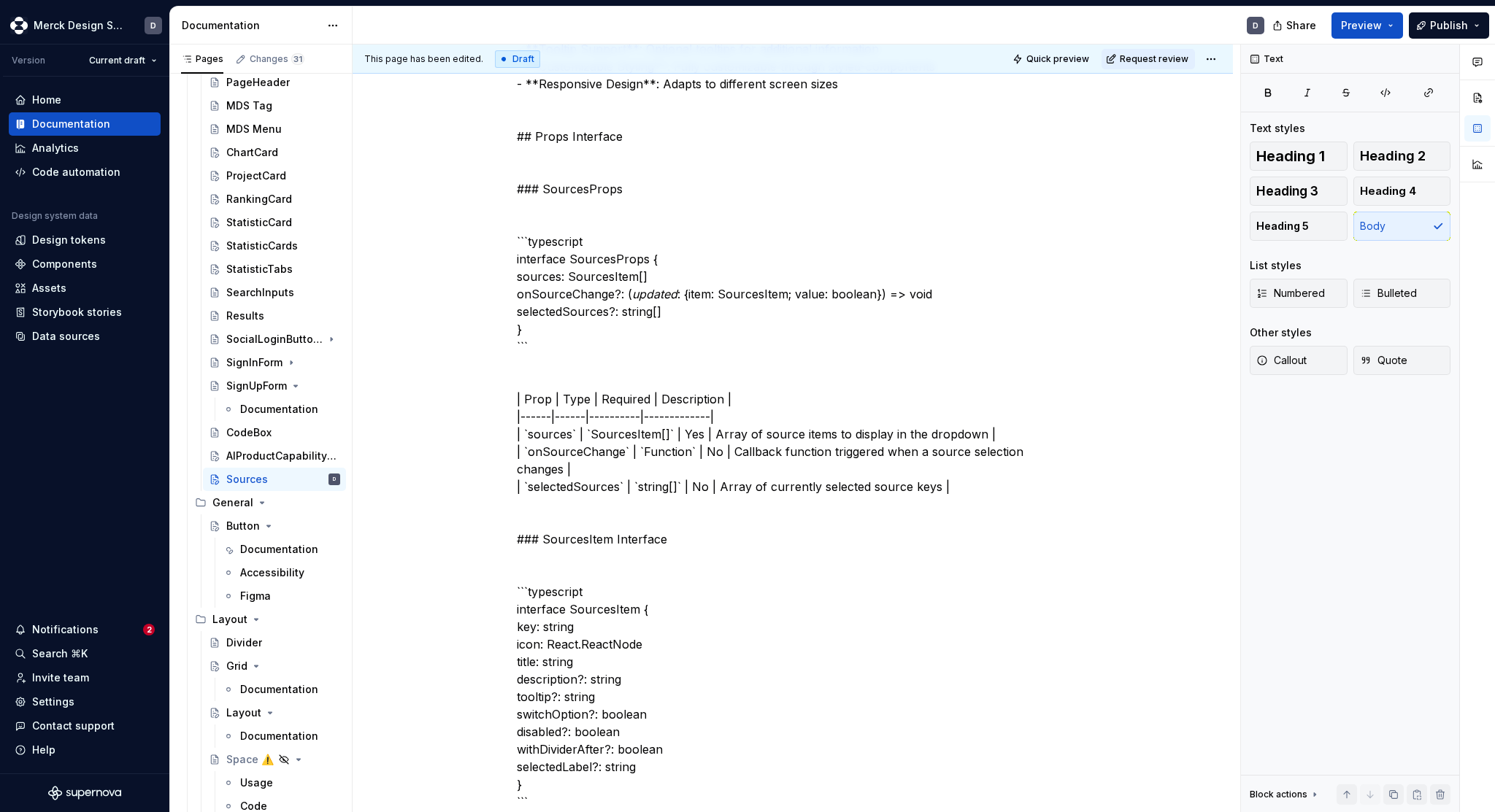
scroll to position [689, 0]
